Goal: Task Accomplishment & Management: Manage account settings

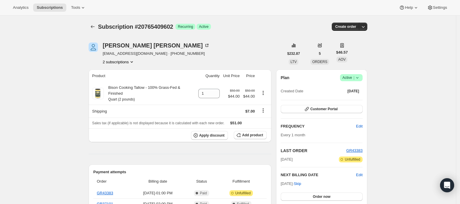
click at [353, 79] on span "Active |" at bounding box center [351, 78] width 18 height 6
click at [351, 98] on span "Cancel subscription" at bounding box center [353, 99] width 33 height 4
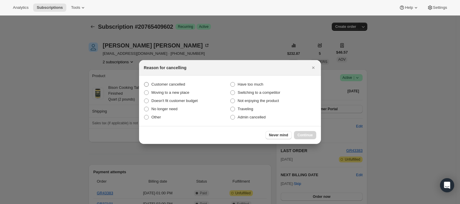
click at [171, 84] on span "Customer cancelled" at bounding box center [168, 84] width 34 height 4
click at [144, 82] on input "Customer cancelled" at bounding box center [144, 82] width 0 height 0
radio input "true"
click at [302, 134] on span "Continue" at bounding box center [304, 135] width 15 height 5
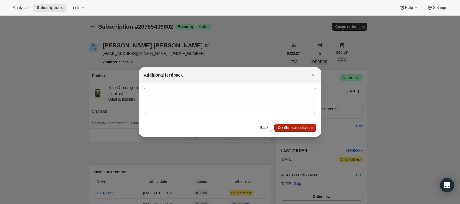
click at [301, 128] on span "Confirm cancellation" at bounding box center [295, 128] width 35 height 5
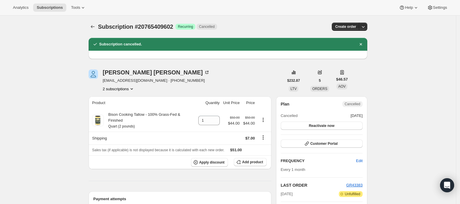
click at [125, 91] on button "2 subscriptions" at bounding box center [119, 89] width 32 height 6
click at [125, 97] on span "20765376834" at bounding box center [120, 100] width 41 height 6
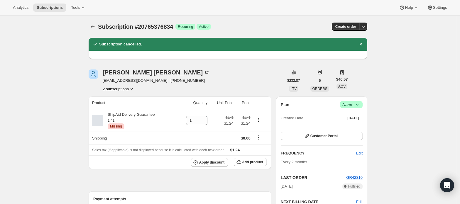
click at [358, 106] on icon at bounding box center [357, 104] width 2 height 1
click at [348, 126] on span "Cancel subscription" at bounding box center [353, 126] width 33 height 4
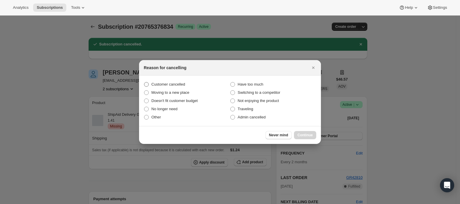
click at [176, 86] on span "Customer cancelled" at bounding box center [168, 84] width 34 height 4
click at [144, 82] on input "Customer cancelled" at bounding box center [144, 82] width 0 height 0
radio input "true"
click at [298, 134] on span "Continue" at bounding box center [304, 135] width 15 height 5
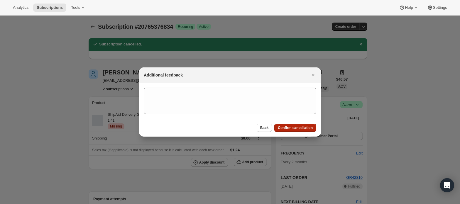
click at [295, 125] on button "Confirm cancellation" at bounding box center [295, 128] width 42 height 8
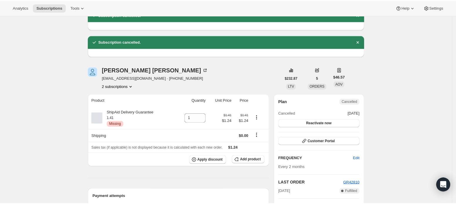
scroll to position [39, 0]
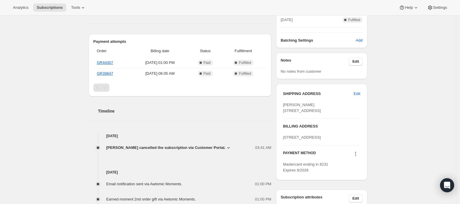
scroll to position [195, 0]
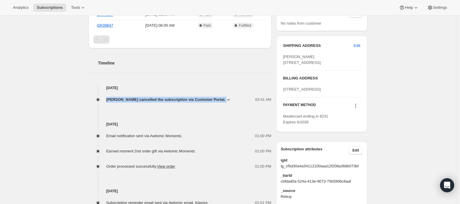
drag, startPoint x: 107, startPoint y: 102, endPoint x: 219, endPoint y: 100, distance: 112.1
click at [219, 100] on div "Jason Parker cancelled the subscription via Customer Portal. 03:41 AM" at bounding box center [180, 100] width 183 height 6
copy span "Jason Parker cancelled the subscription via Customer Portal."
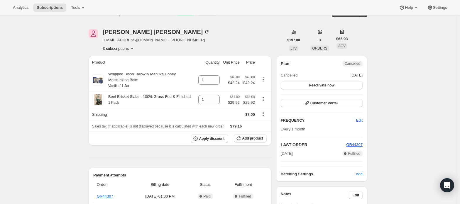
scroll to position [0, 0]
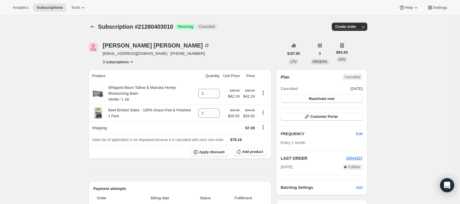
click at [119, 62] on button "3 subscriptions" at bounding box center [119, 62] width 32 height 6
click at [123, 73] on span "21260370242" at bounding box center [120, 73] width 41 height 6
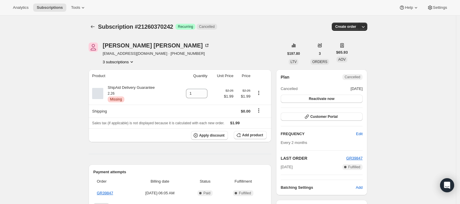
click at [127, 63] on button "3 subscriptions" at bounding box center [119, 62] width 32 height 6
click at [121, 93] on span "21260435778" at bounding box center [111, 93] width 23 height 4
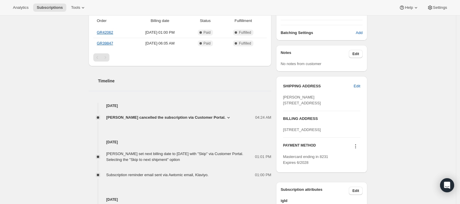
scroll to position [156, 0]
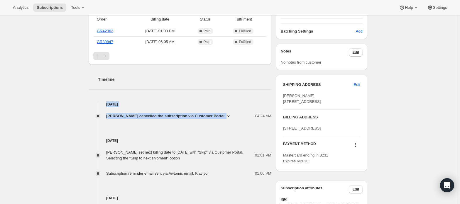
drag, startPoint x: 106, startPoint y: 103, endPoint x: 217, endPoint y: 118, distance: 111.8
click at [217, 118] on div "Aug 16, 2025 Jason Parker cancelled the subscription via Customer Portal. 04:24…" at bounding box center [180, 110] width 183 height 18
copy div "Aug 16, 2025 Jason Parker cancelled the subscription via Customer Portal."
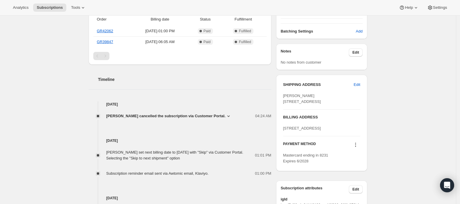
click at [30, 89] on div "Subscription #21260435778. This page is ready Subscription #21260435778 Success…" at bounding box center [228, 96] width 456 height 475
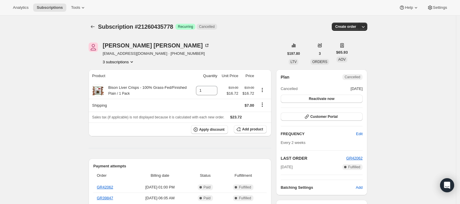
click at [127, 61] on button "3 subscriptions" at bounding box center [119, 62] width 32 height 6
click at [127, 82] on span "21260403010" at bounding box center [120, 83] width 41 height 6
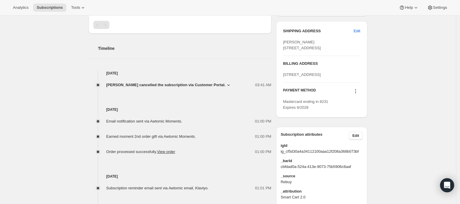
scroll to position [218, 0]
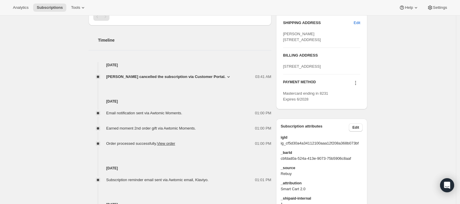
drag, startPoint x: 131, startPoint y: 66, endPoint x: 107, endPoint y: 65, distance: 24.4
click at [107, 65] on h4 "Aug 17, 2025" at bounding box center [180, 65] width 183 height 6
copy h4 "Aug 17, 2025"
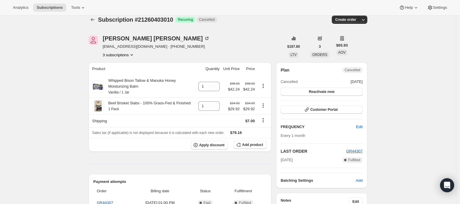
scroll to position [0, 0]
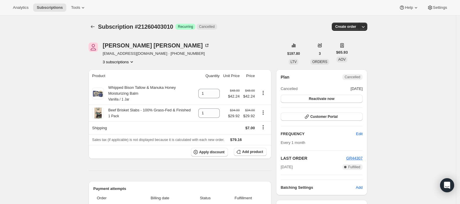
click at [204, 54] on div "Jason Parker parkerjasona@gmail.com · +12144179355 3 subscriptions" at bounding box center [186, 54] width 195 height 22
click at [123, 62] on button "3 subscriptions" at bounding box center [119, 62] width 32 height 6
click at [246, 54] on div "Jason Parker parkerjasona@gmail.com · +12144179355 3 subscriptions" at bounding box center [186, 54] width 195 height 22
click at [131, 62] on icon "Product actions" at bounding box center [132, 62] width 6 height 6
click at [126, 90] on button "21260435778" at bounding box center [121, 92] width 44 height 9
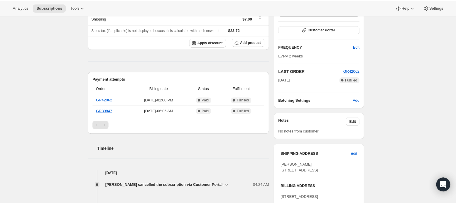
scroll to position [78, 0]
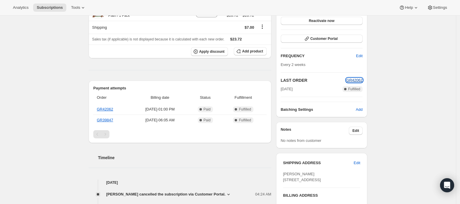
click at [354, 79] on span "GR42062" at bounding box center [354, 80] width 16 height 4
